Goal: Find specific page/section: Find specific page/section

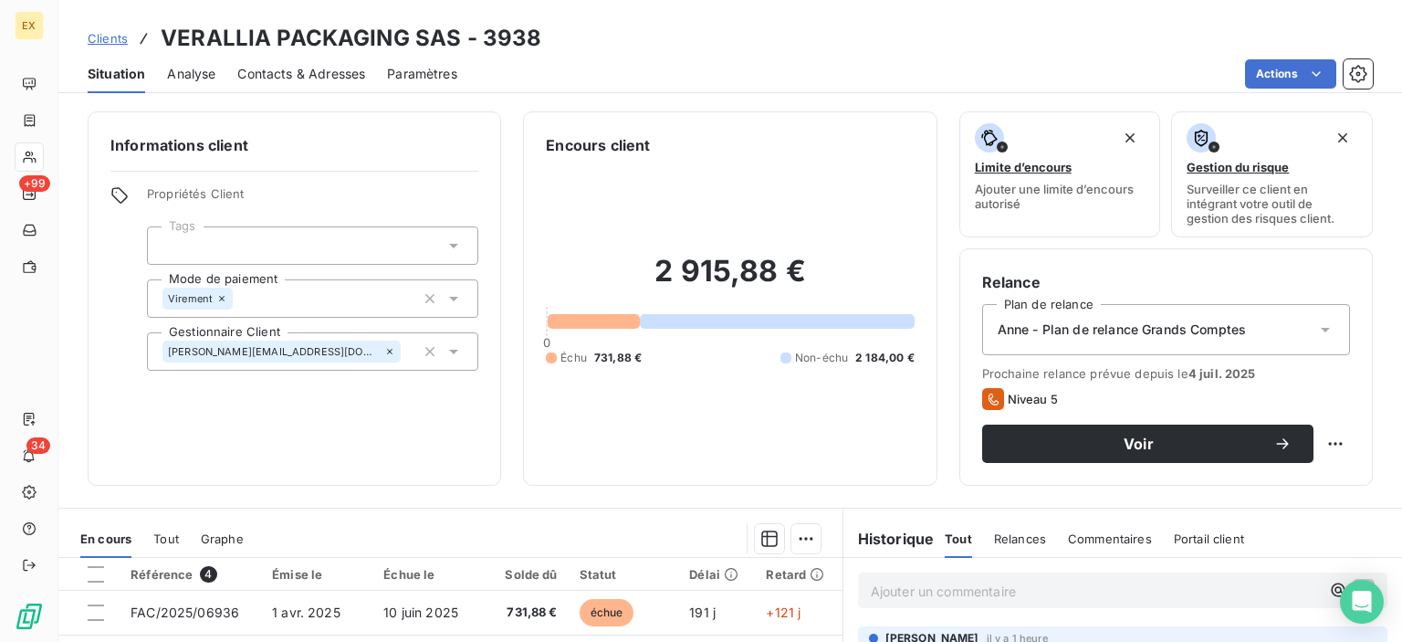
scroll to position [183, 0]
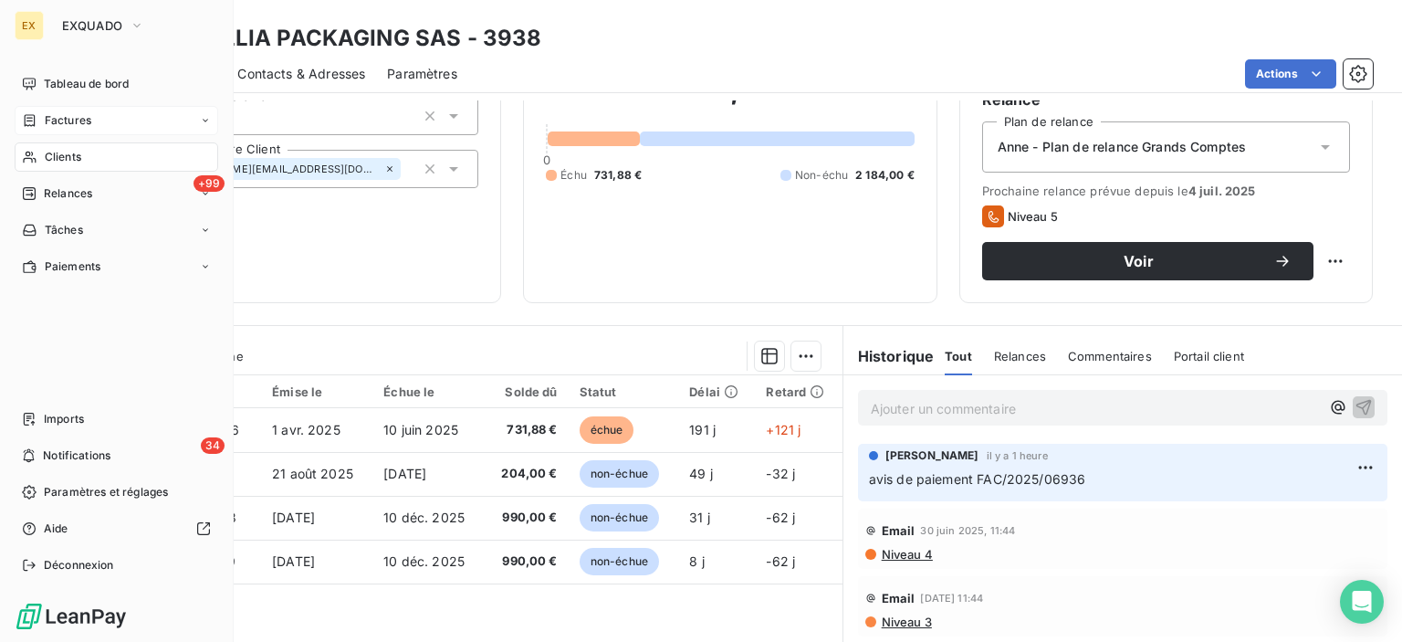
click at [69, 112] on span "Factures" at bounding box center [68, 120] width 47 height 16
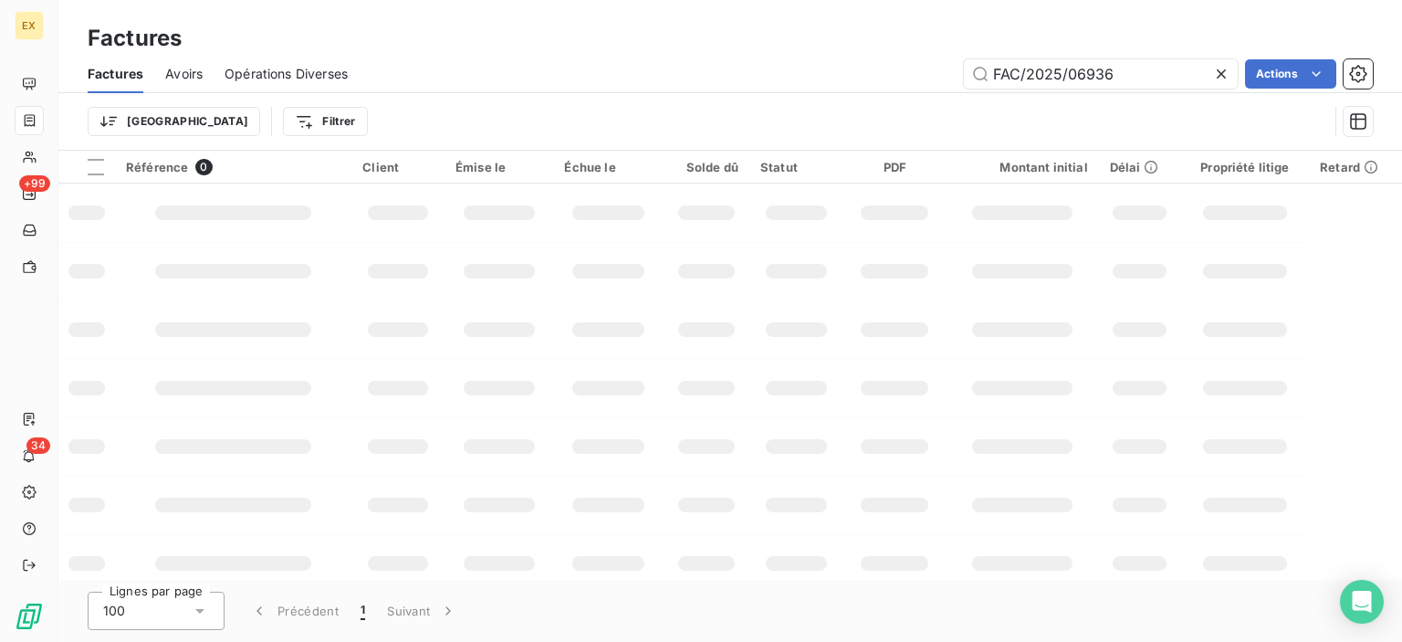
drag, startPoint x: 1140, startPoint y: 79, endPoint x: 897, endPoint y: 105, distance: 245.1
click at [897, 105] on div "Factures Avoirs Opérations Diverses FAC/2025/06936 Actions Trier Filtrer" at bounding box center [730, 102] width 1344 height 95
type input "FAC/2025/05252"
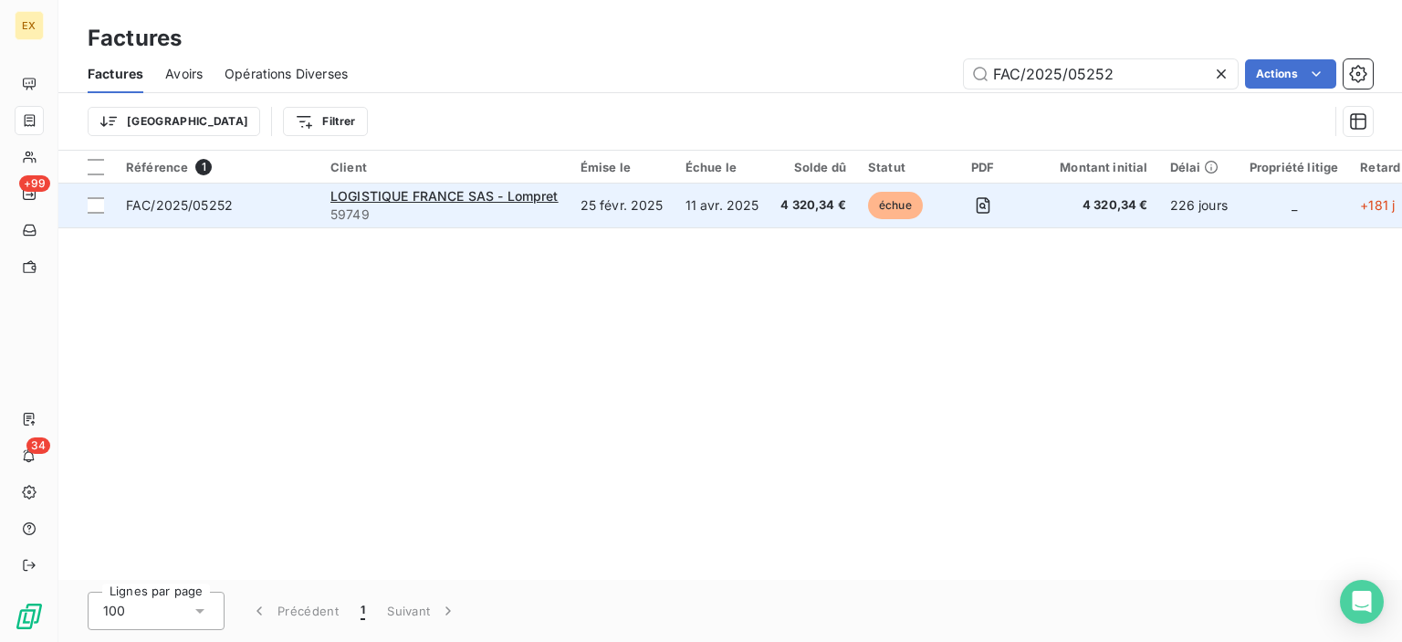
click at [206, 211] on span "FAC/2025/05252" at bounding box center [179, 205] width 107 height 16
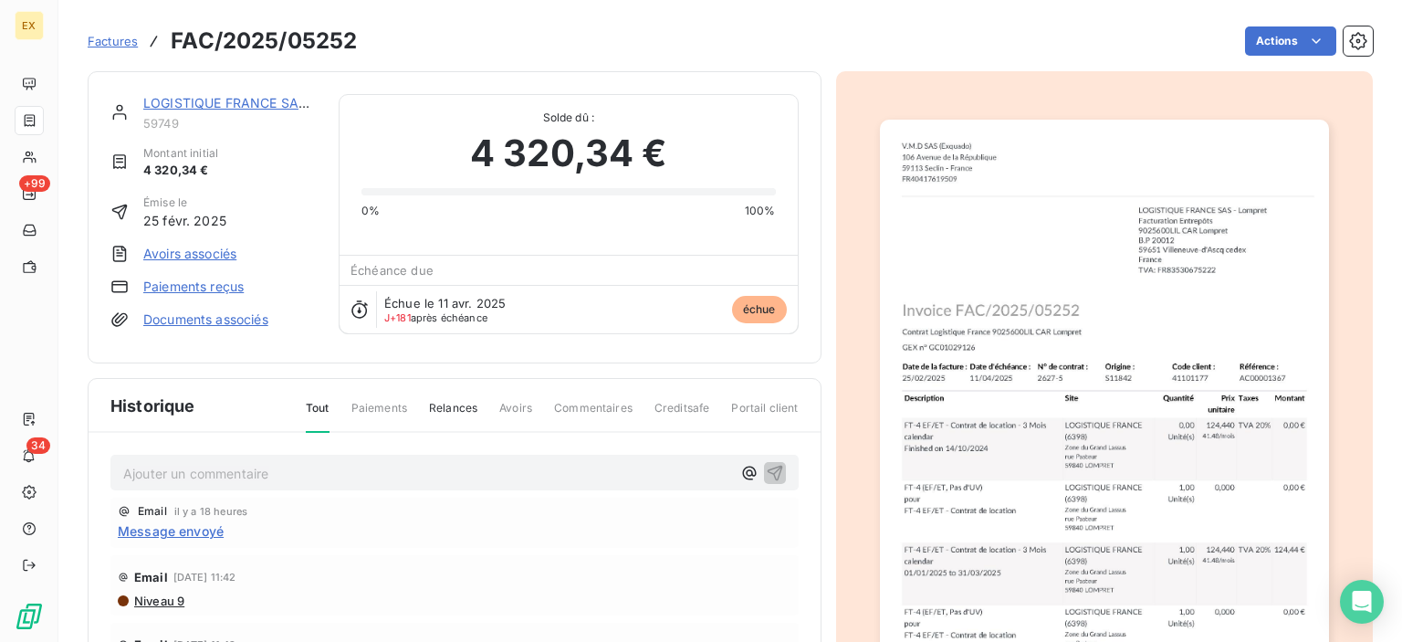
click at [272, 101] on link "LOGISTIQUE FRANCE SAS - Lompret" at bounding box center [257, 103] width 228 height 16
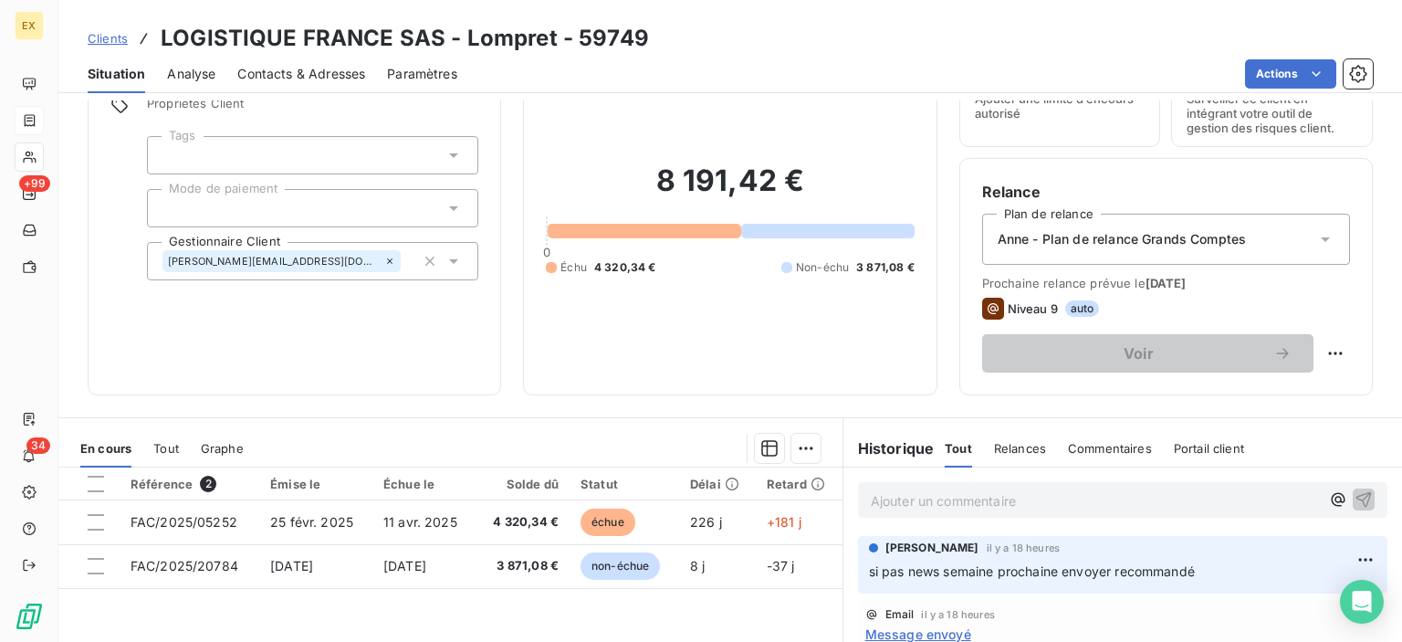
scroll to position [91, 0]
click at [909, 477] on div "Ajouter un commentaire ﻿" at bounding box center [1123, 499] width 559 height 65
click at [918, 497] on p "Ajouter un commentaire ﻿" at bounding box center [1095, 499] width 449 height 23
